Goal: Task Accomplishment & Management: Use online tool/utility

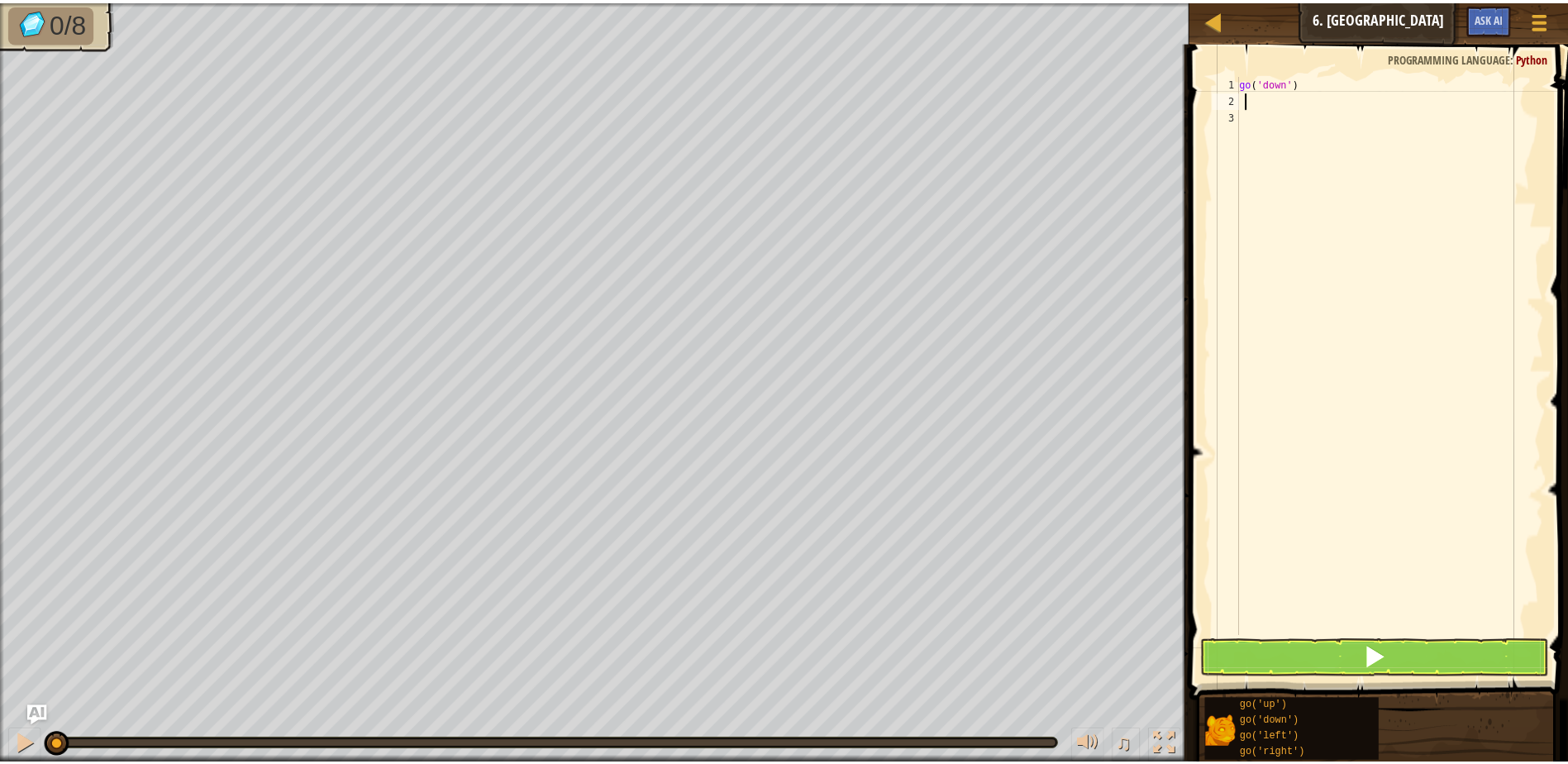
scroll to position [8, 0]
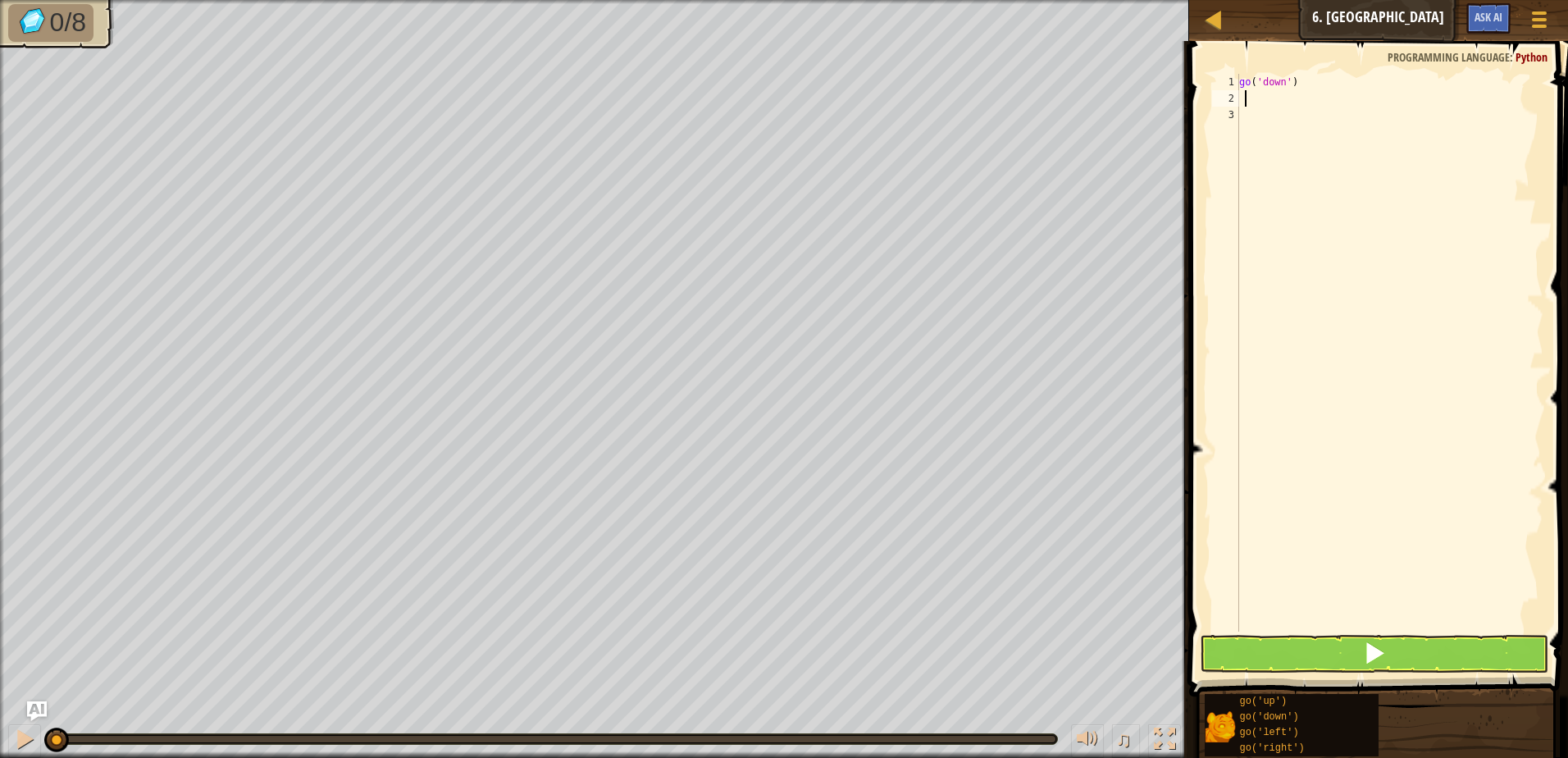
click at [1207, 31] on div "Map Junior 6. Gem Square Game Menu Ask AI" at bounding box center [1378, 21] width 379 height 41
click at [1210, 30] on div at bounding box center [1213, 20] width 21 height 21
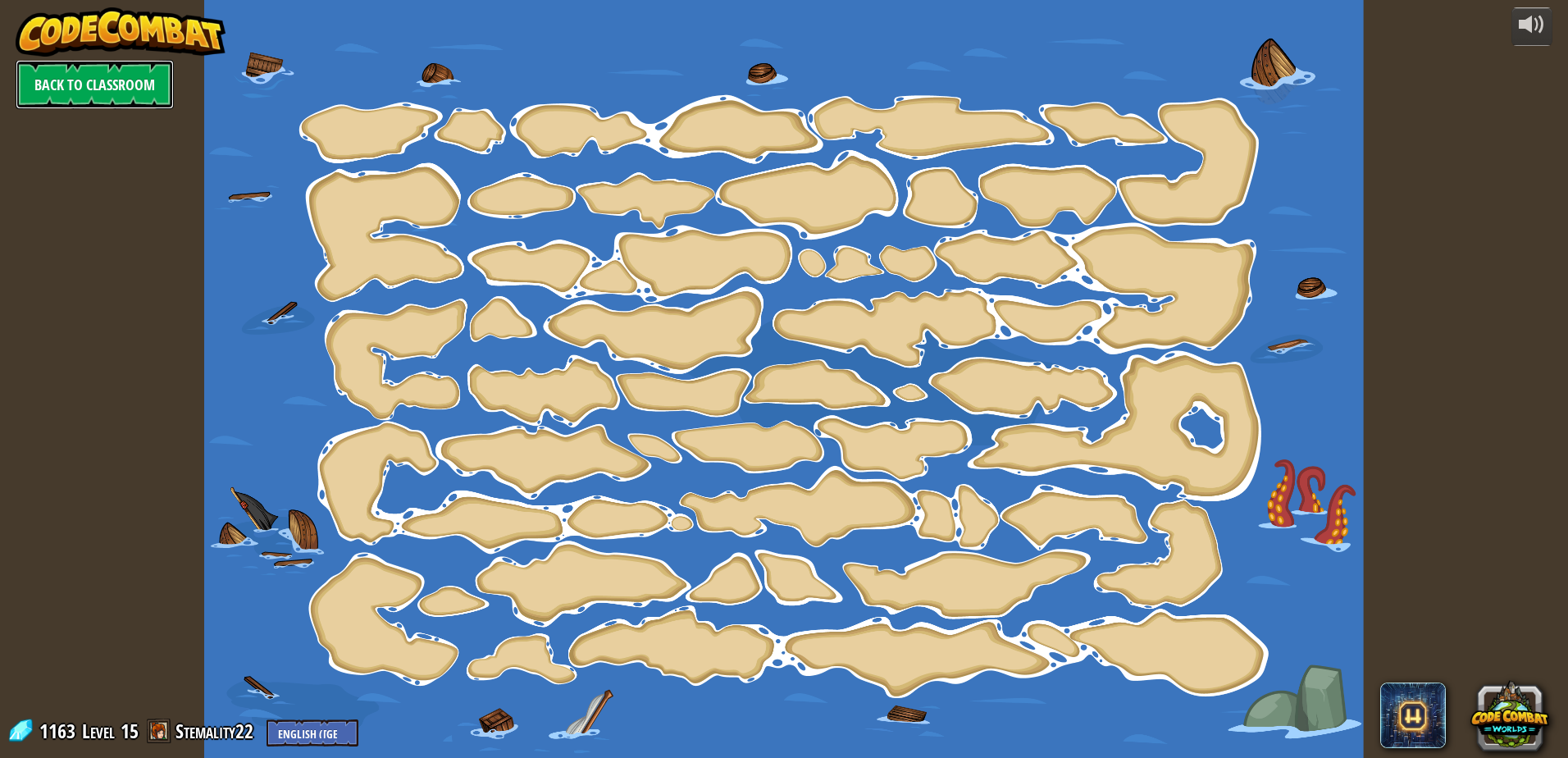
click at [78, 81] on link "Back to Classroom" at bounding box center [94, 84] width 158 height 50
click at [70, 76] on link "Back to Classroom" at bounding box center [94, 84] width 158 height 50
click at [70, 77] on link "Back to Classroom" at bounding box center [94, 84] width 158 height 50
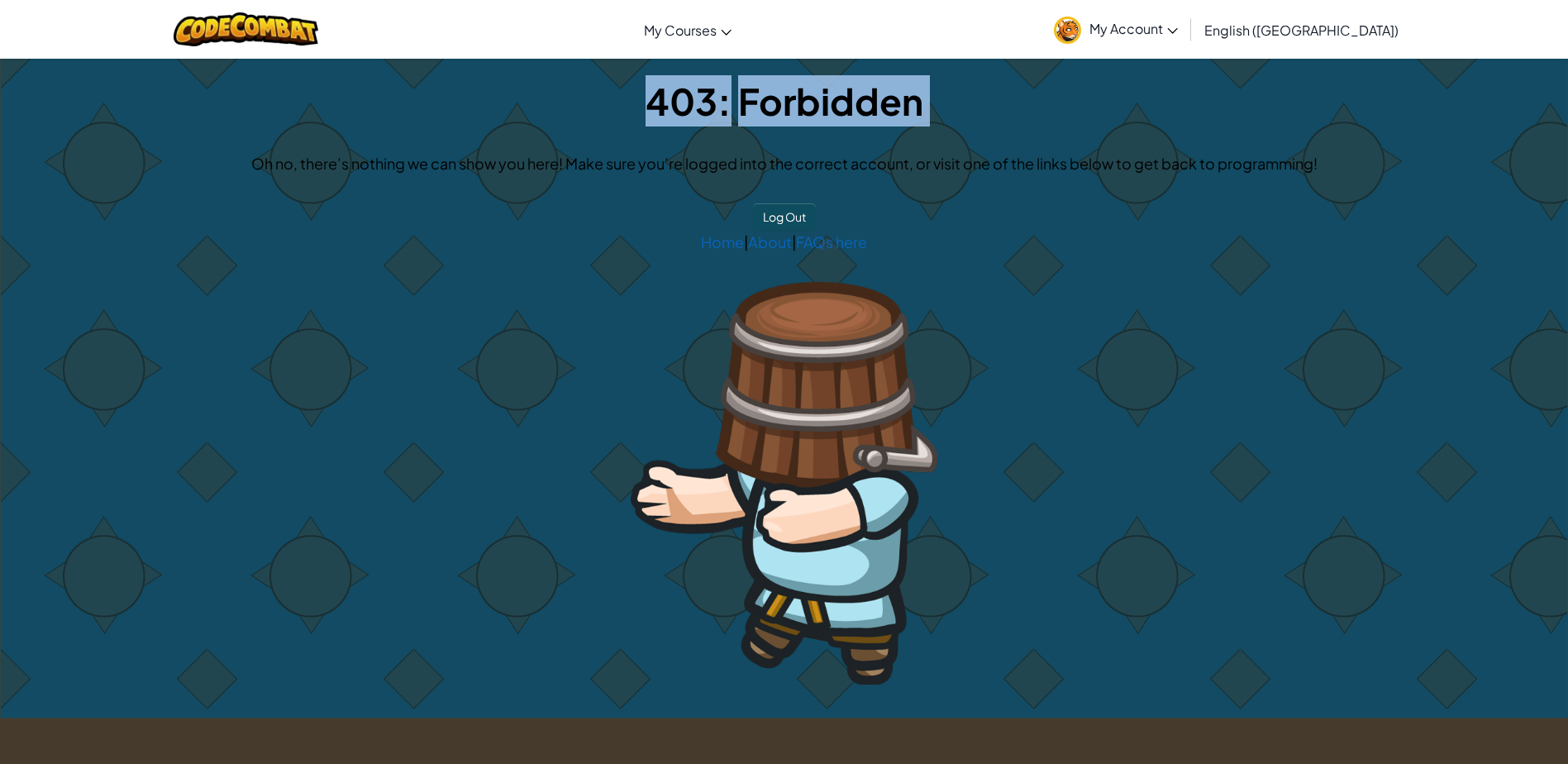
click at [71, 78] on h1 "403: Forbidden" at bounding box center [784, 101] width 1533 height 51
drag, startPoint x: 71, startPoint y: 78, endPoint x: 64, endPoint y: 97, distance: 20.2
click at [64, 97] on h1 "403: Forbidden" at bounding box center [784, 101] width 1533 height 51
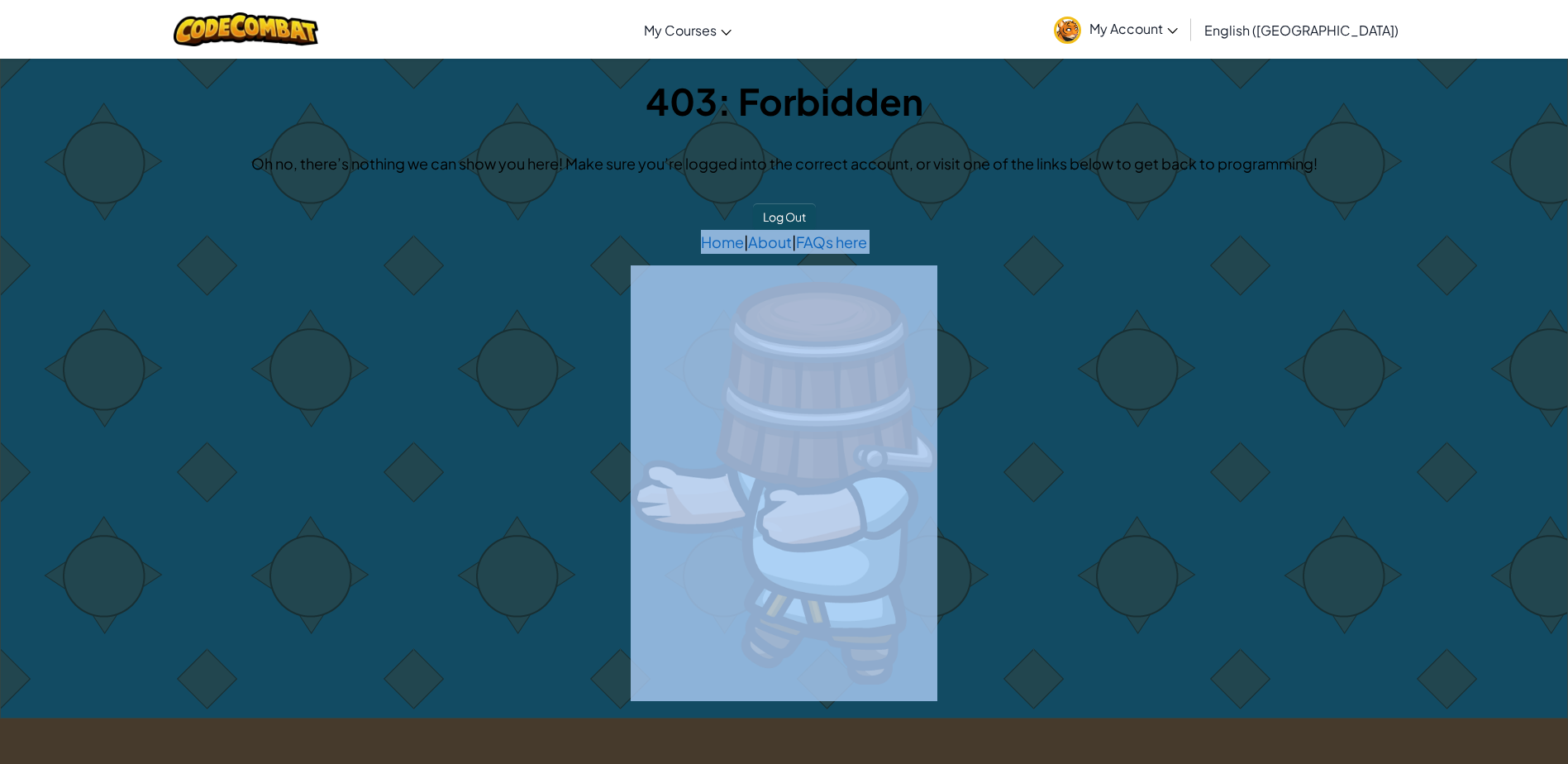
drag, startPoint x: 1083, startPoint y: 269, endPoint x: 576, endPoint y: 552, distance: 580.6
click at [633, 504] on div "403: Forbidden Oh no, there’s nothing we can show you here! Make sure you’re lo…" at bounding box center [784, 388] width 1566 height 659
click at [792, 209] on button "Log Out" at bounding box center [784, 217] width 63 height 26
